Goal: Information Seeking & Learning: Learn about a topic

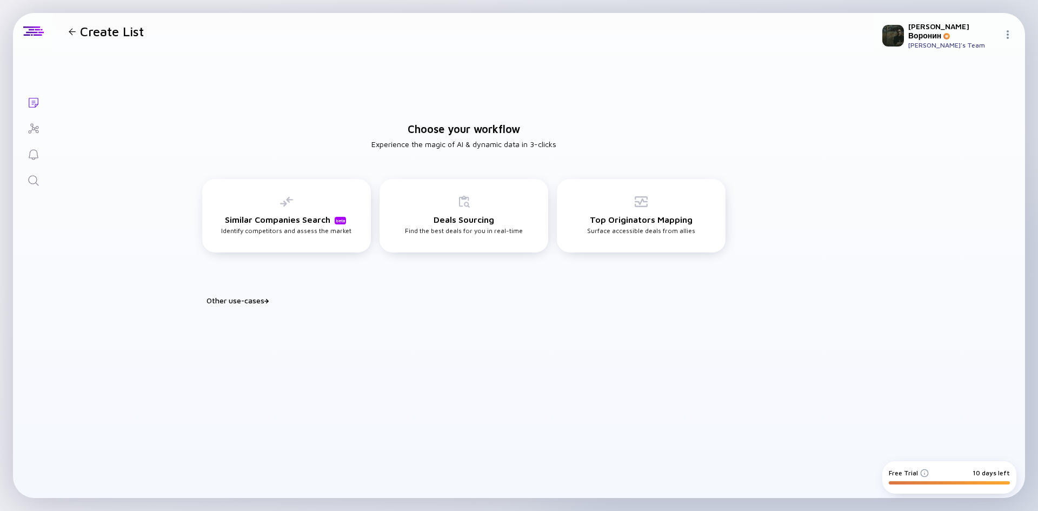
click at [36, 178] on icon "Search" at bounding box center [33, 180] width 10 height 10
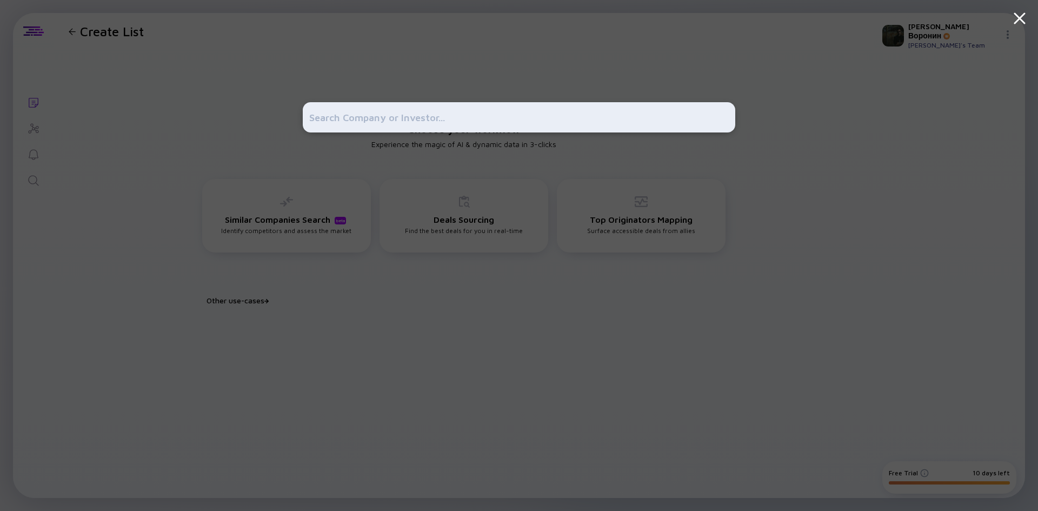
click at [384, 123] on input "text" at bounding box center [518, 117] width 419 height 19
click at [479, 112] on input "text" at bounding box center [518, 117] width 419 height 19
paste input "ABonAir"
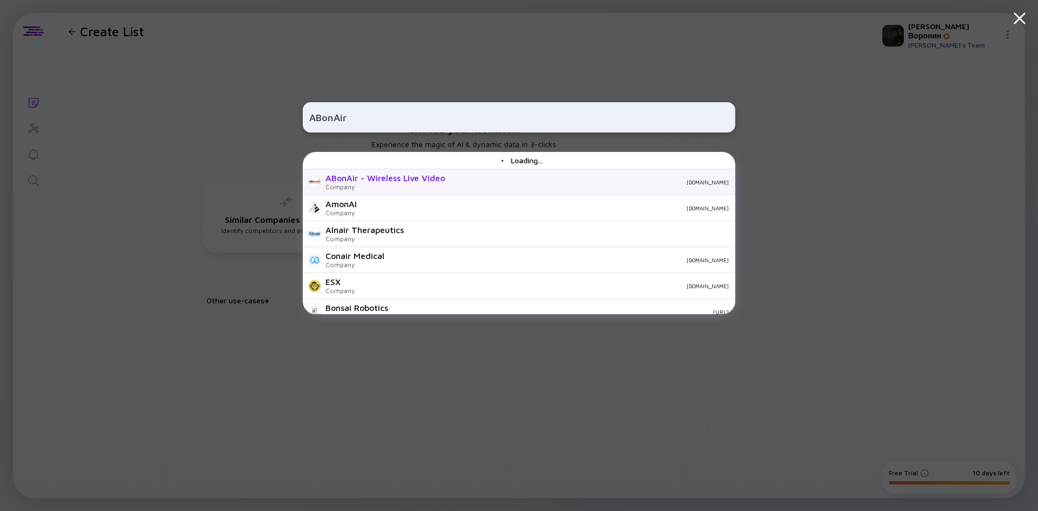
type input "ABonAir"
click at [405, 178] on div "ABonAir - Wireless Live Video" at bounding box center [384, 178] width 119 height 10
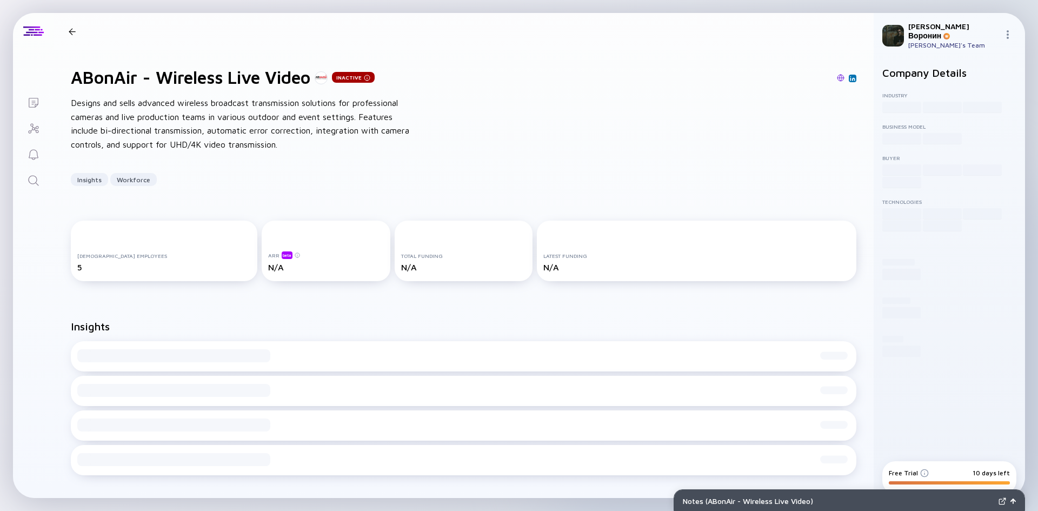
click at [324, 268] on div "N/A" at bounding box center [326, 267] width 116 height 10
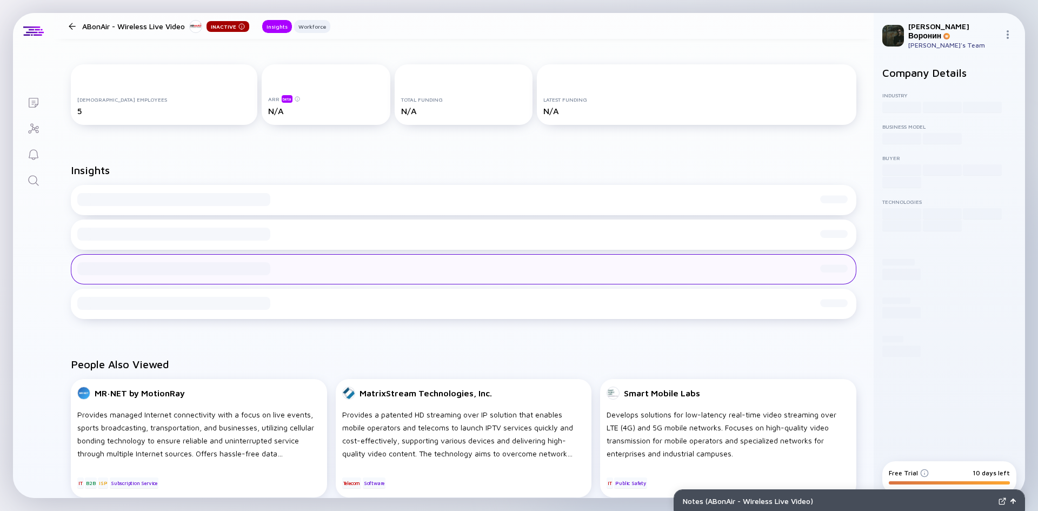
scroll to position [162, 0]
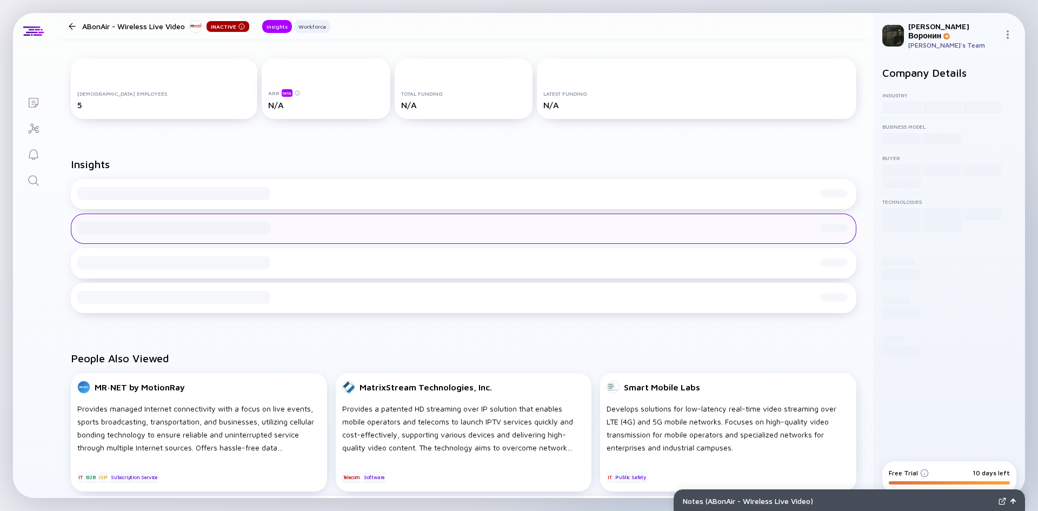
click at [415, 223] on div "Loading Insight: Loading Insight Description Q5/35" at bounding box center [463, 228] width 785 height 30
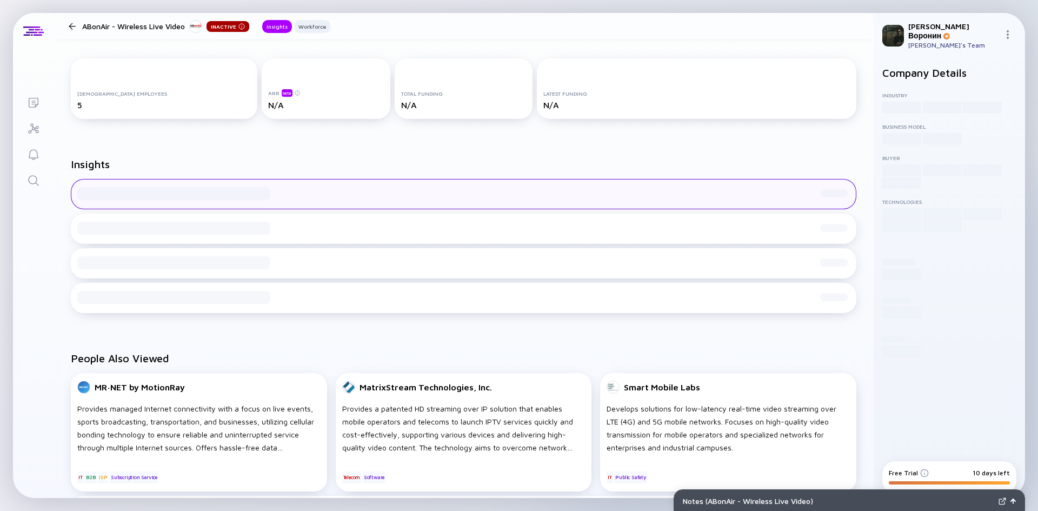
click at [426, 193] on div "Loading Insight: Loading Insight Description Q5/35" at bounding box center [463, 194] width 785 height 30
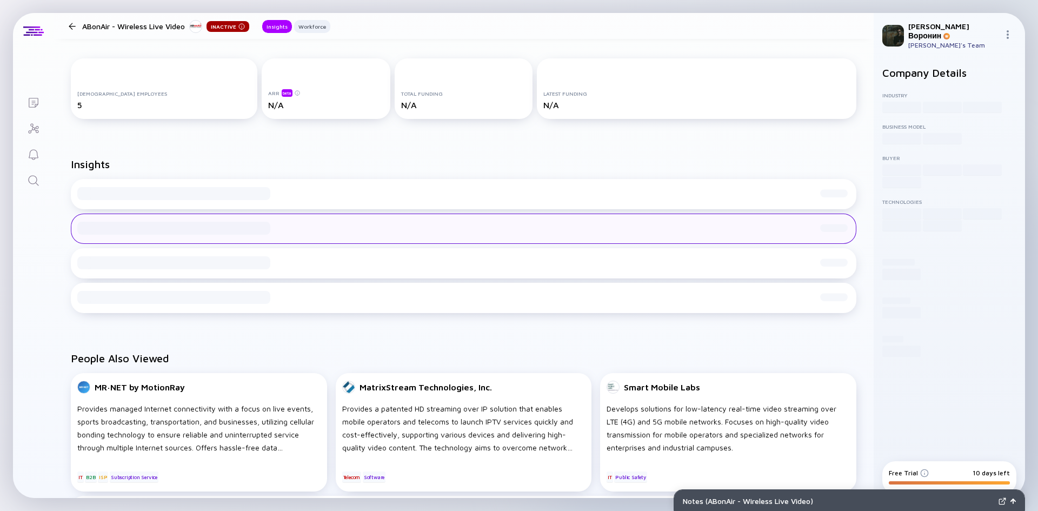
click at [431, 234] on div "Loading Insight: Loading Insight Description Q5/35" at bounding box center [463, 228] width 785 height 30
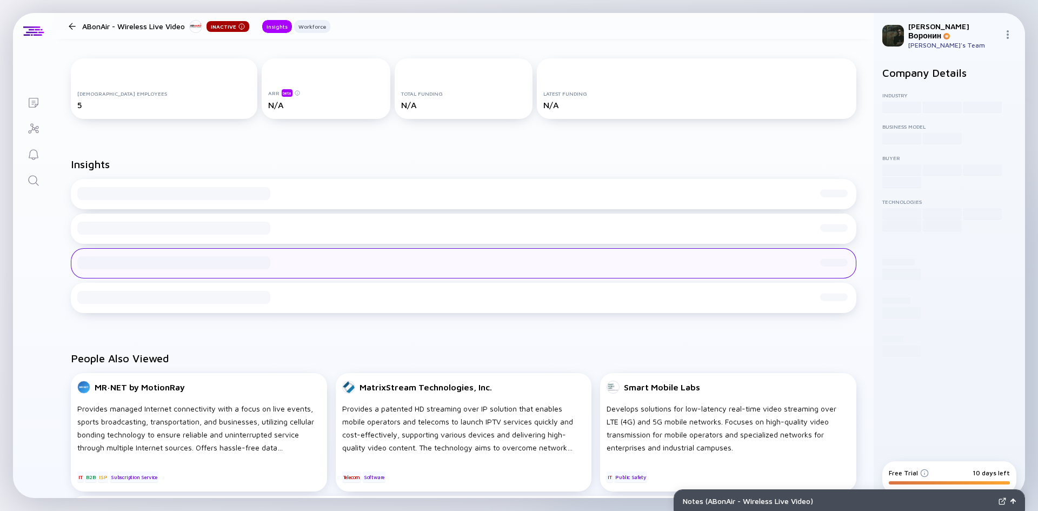
click at [424, 266] on div "Loading Insight: Loading Insight Description Q5/35" at bounding box center [463, 263] width 785 height 30
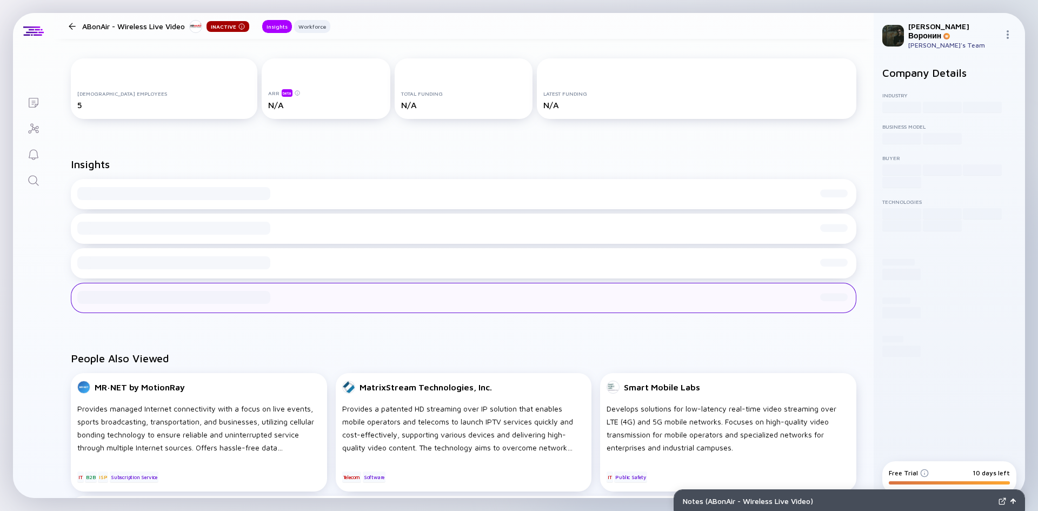
drag, startPoint x: 424, startPoint y: 284, endPoint x: 422, endPoint y: 290, distance: 6.2
click at [424, 284] on div "Loading Insight: Loading Insight Description Q5/35" at bounding box center [463, 298] width 785 height 30
click at [422, 292] on div "Loading Insight: Loading Insight Description Q5/35" at bounding box center [463, 298] width 785 height 30
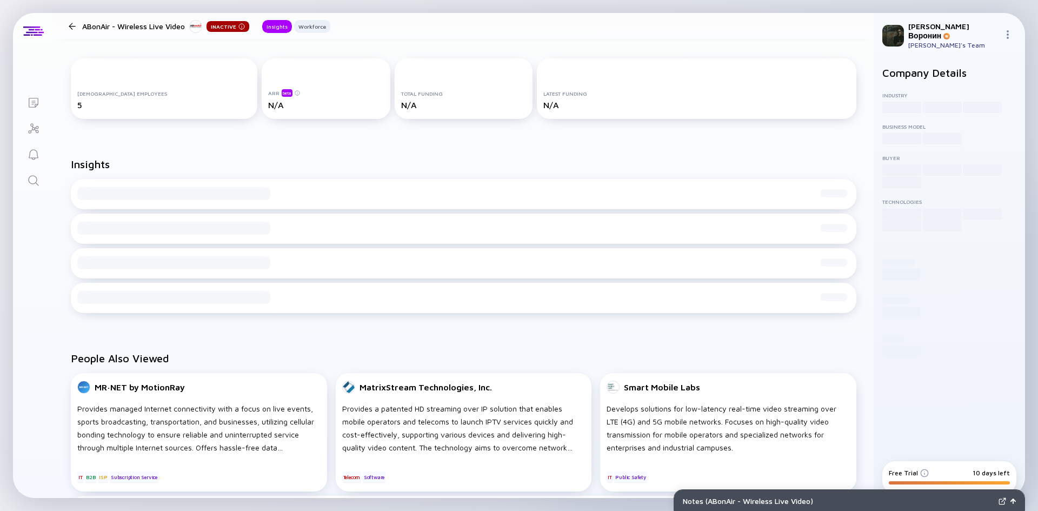
click at [439, 250] on div "Loading Insight: Loading Insight Description Q5/35" at bounding box center [463, 263] width 785 height 30
drag, startPoint x: 445, startPoint y: 219, endPoint x: 434, endPoint y: 176, distance: 45.1
click at [445, 214] on div "Loading Insight: Loading Insight Description Q5/35" at bounding box center [463, 228] width 785 height 30
click at [434, 176] on div "Insights" at bounding box center [463, 168] width 785 height 21
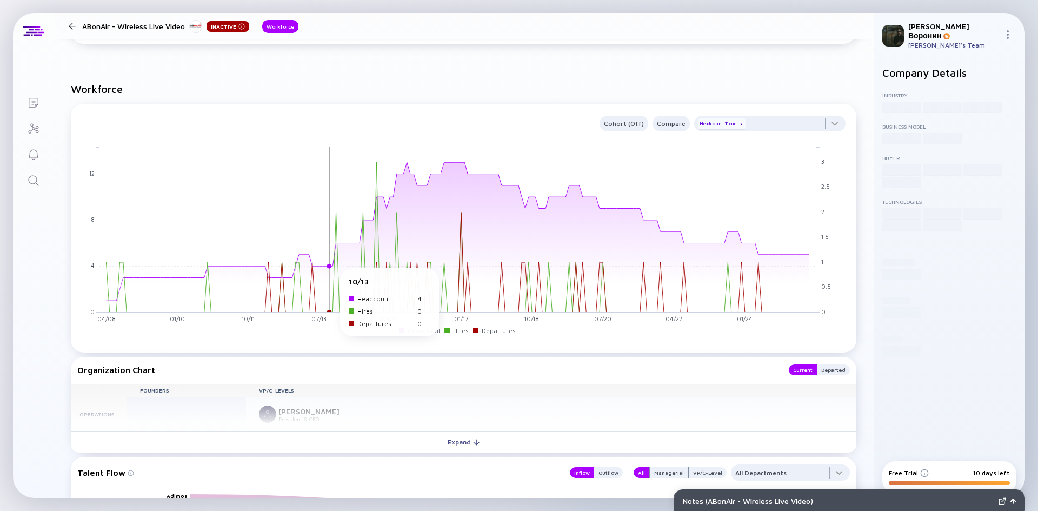
scroll to position [346, 0]
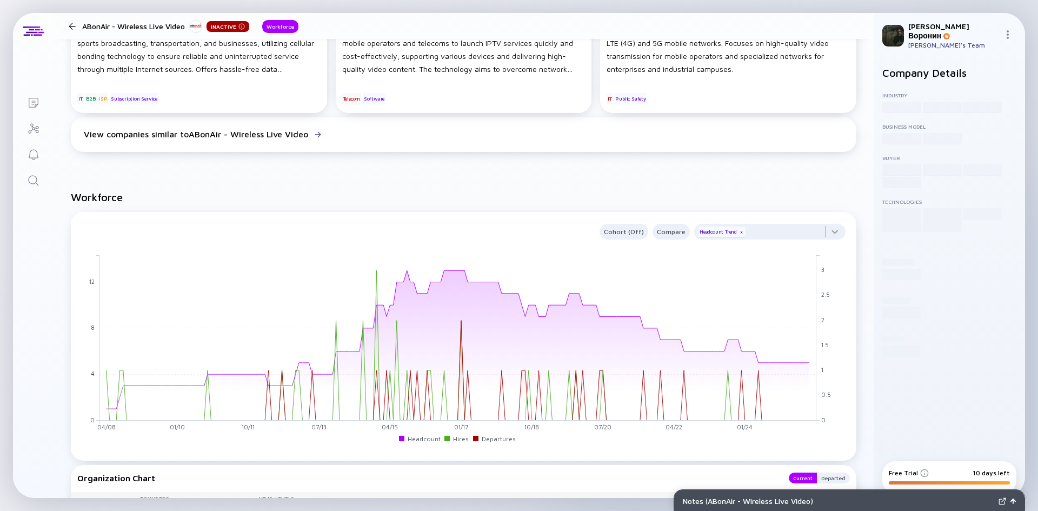
click at [958, 499] on div "Notes ( ABonAir - Wireless Live Video )" at bounding box center [838, 500] width 311 height 9
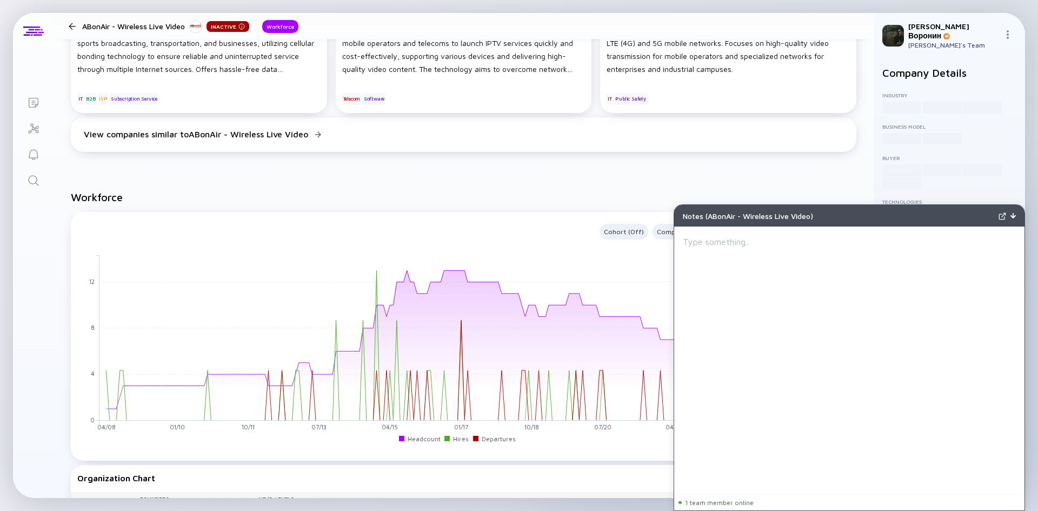
click at [1010, 215] on img at bounding box center [1012, 215] width 5 height 5
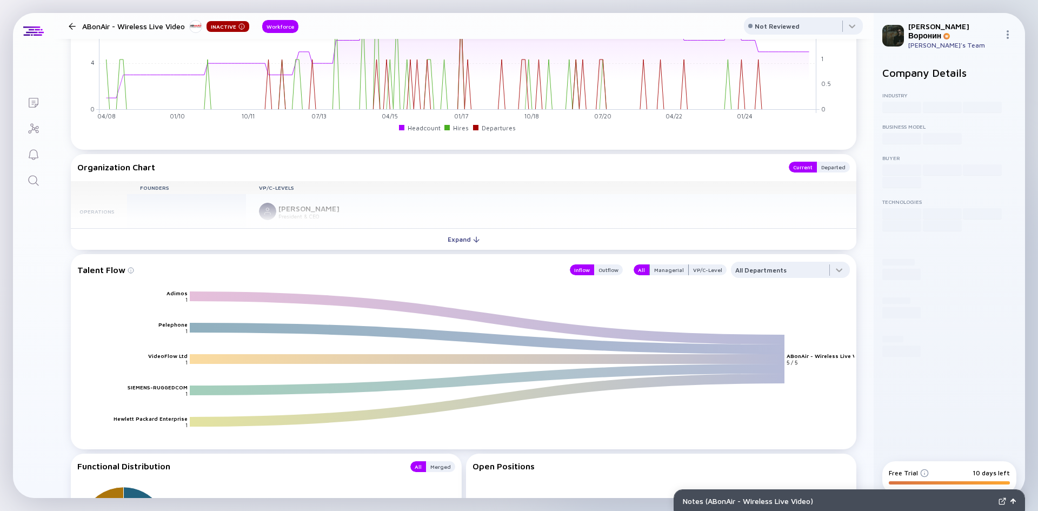
scroll to position [603, 0]
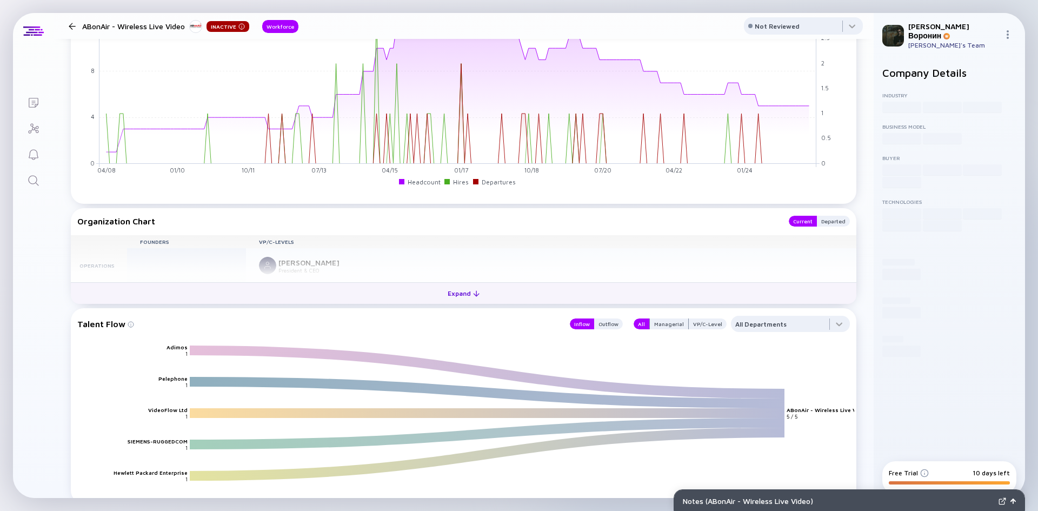
click at [464, 290] on div "Expand" at bounding box center [463, 293] width 45 height 17
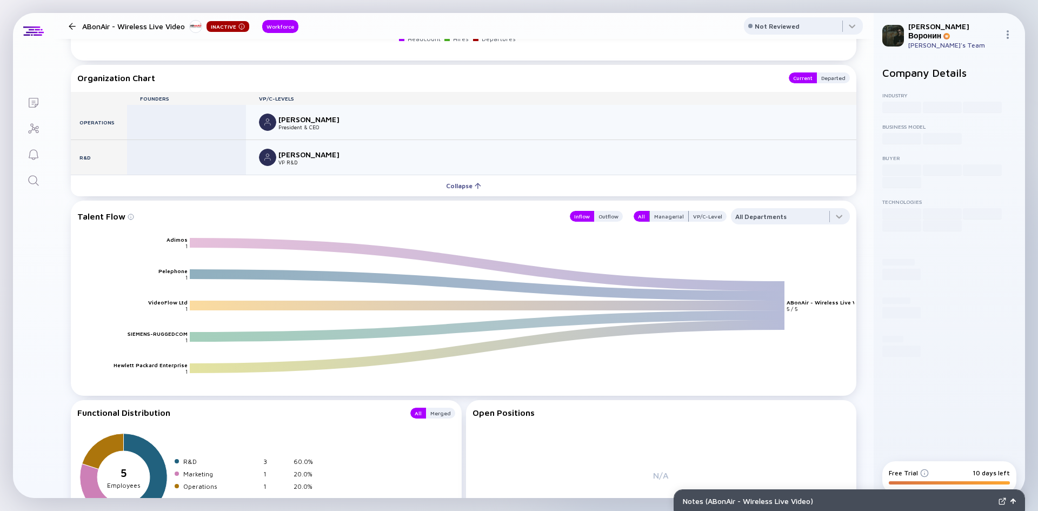
scroll to position [747, 0]
drag, startPoint x: 790, startPoint y: 301, endPoint x: 820, endPoint y: 301, distance: 30.3
click at [820, 301] on text "ABonAir - Wireless Live Video" at bounding box center [827, 301] width 82 height 6
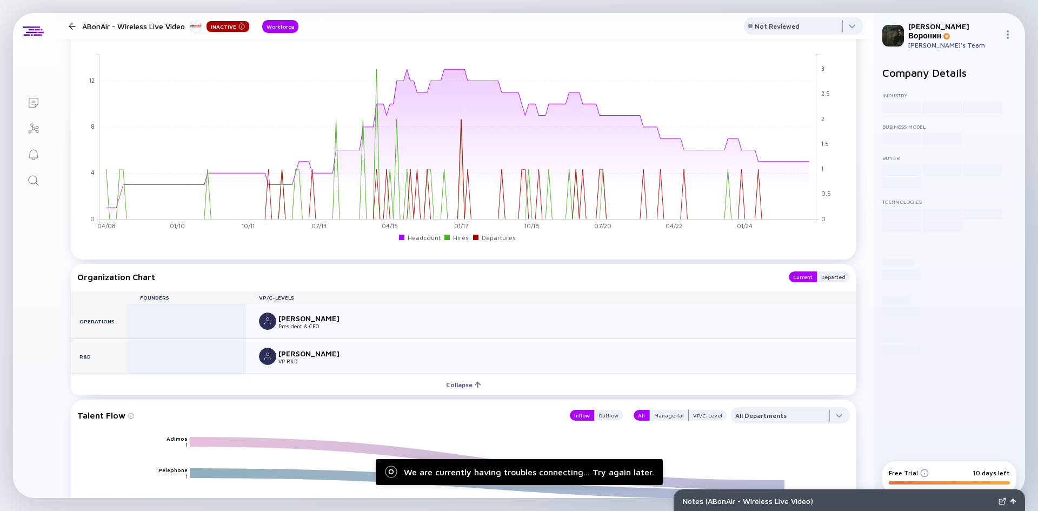
scroll to position [703, 0]
